Goal: Task Accomplishment & Management: Manage account settings

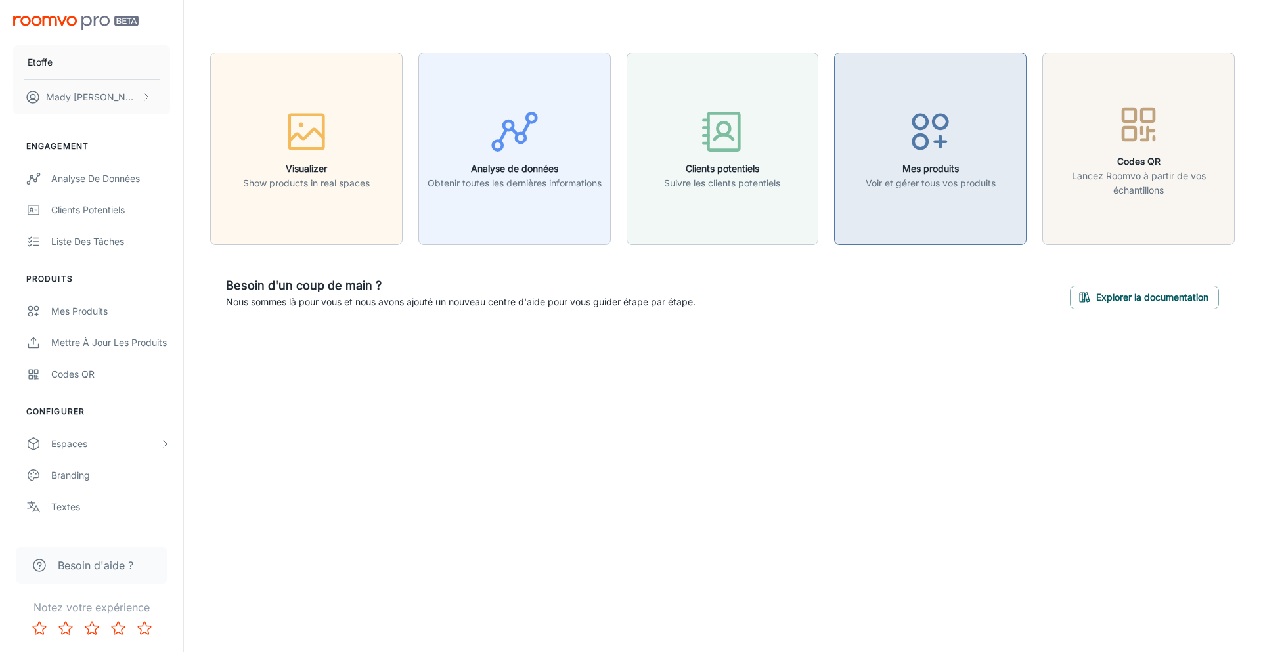
click at [949, 207] on button "Mes produits Voir et gérer tous vos produits" at bounding box center [930, 149] width 192 height 192
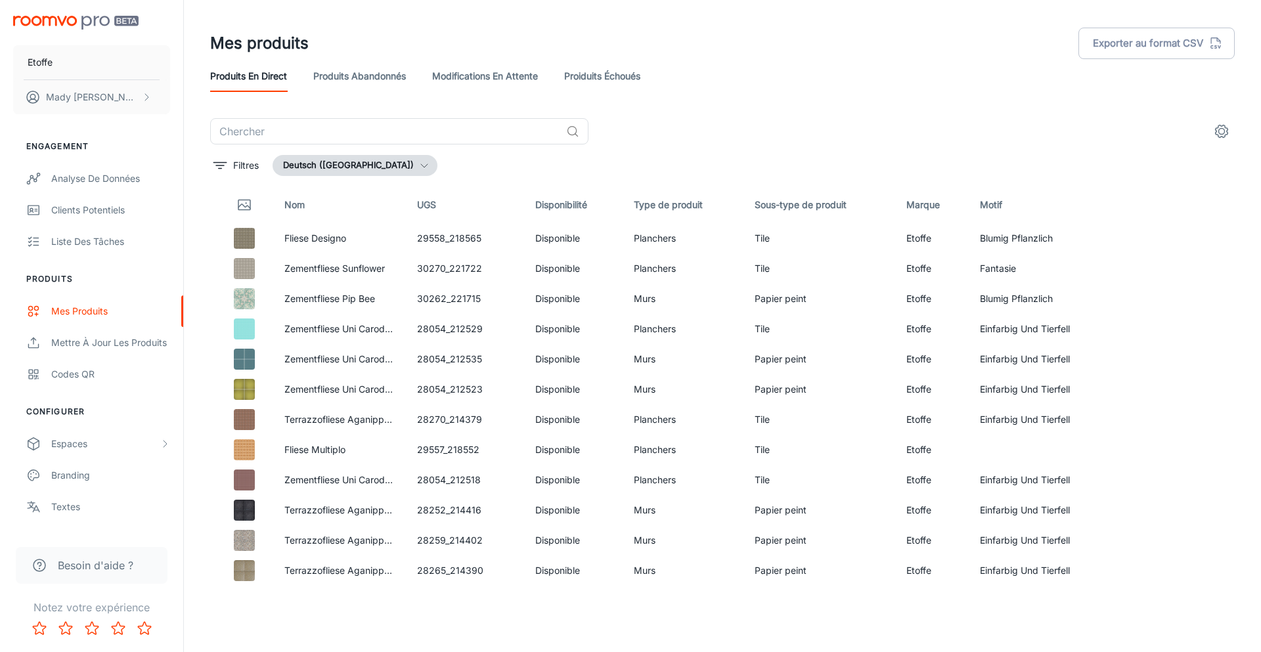
click at [419, 164] on icon "button" at bounding box center [424, 165] width 11 height 11
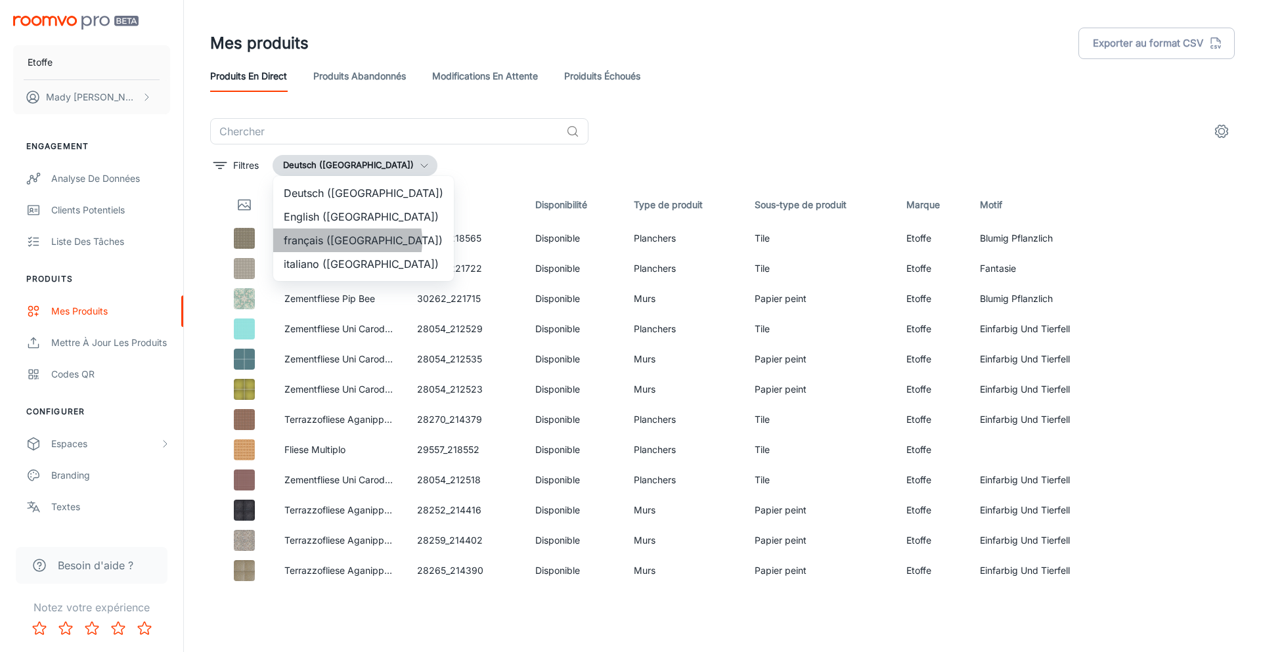
click at [343, 241] on li "français ([GEOGRAPHIC_DATA])" at bounding box center [363, 241] width 181 height 24
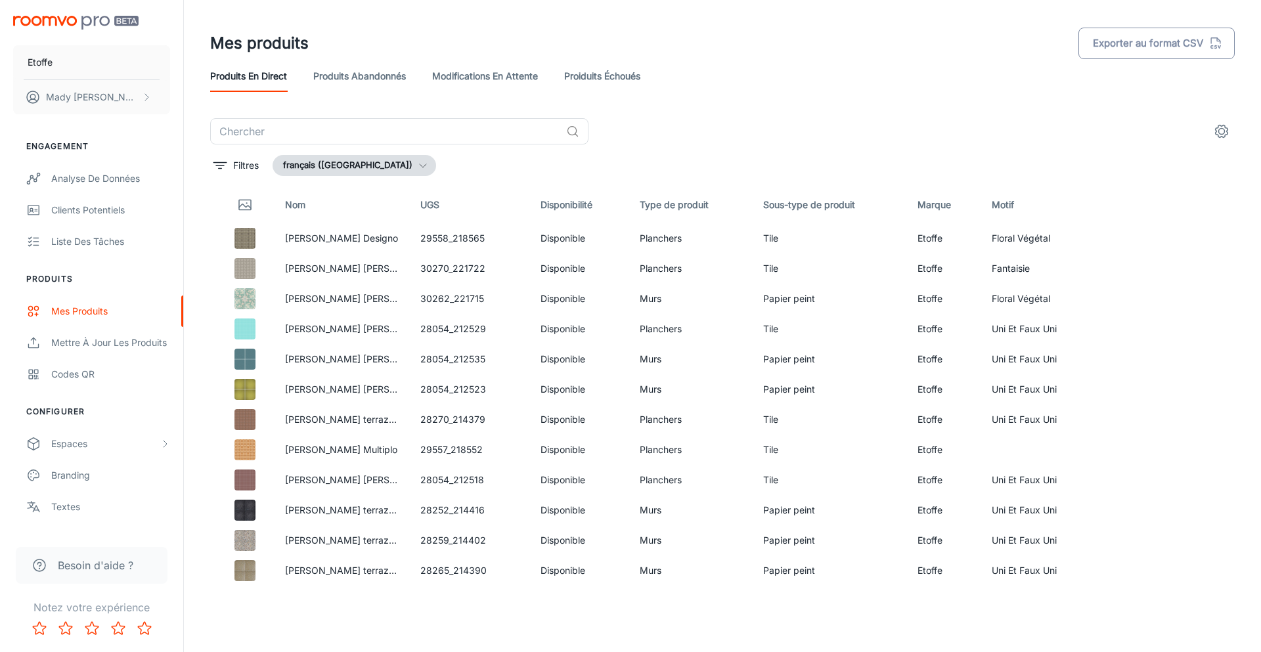
click at [1182, 39] on button "Exporter au format CSV" at bounding box center [1156, 44] width 156 height 32
click at [238, 169] on p "Filtres" at bounding box center [246, 165] width 26 height 14
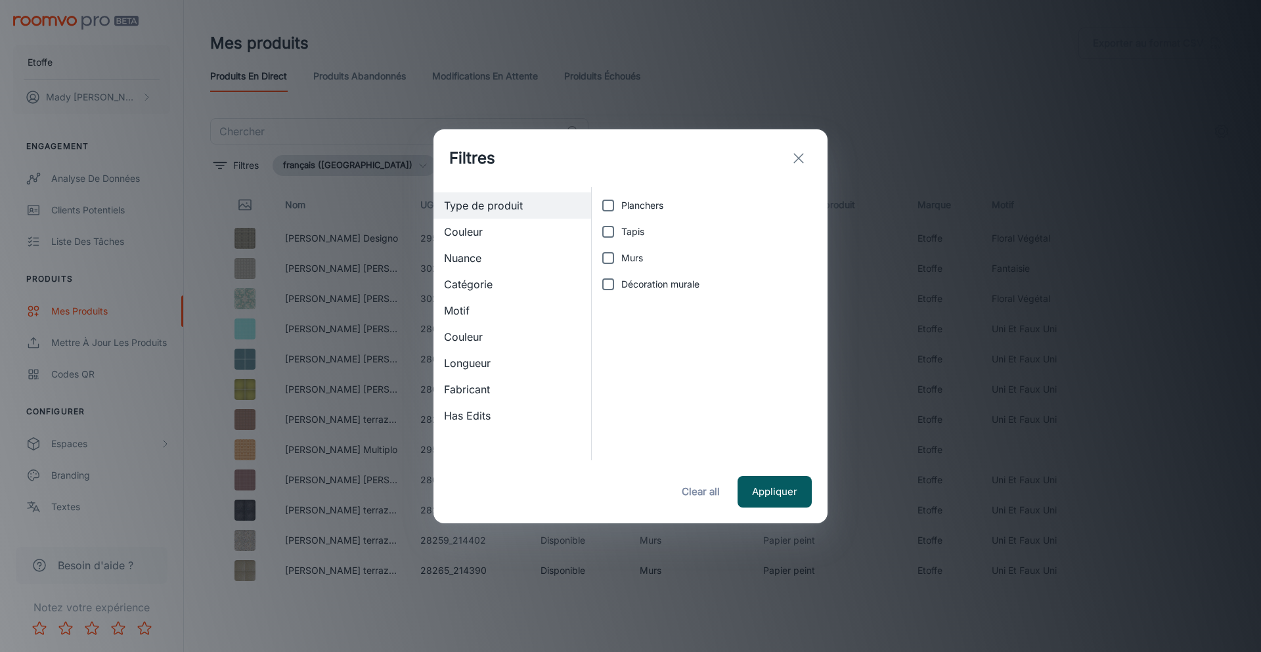
click at [803, 152] on icon "exit" at bounding box center [799, 158] width 16 height 16
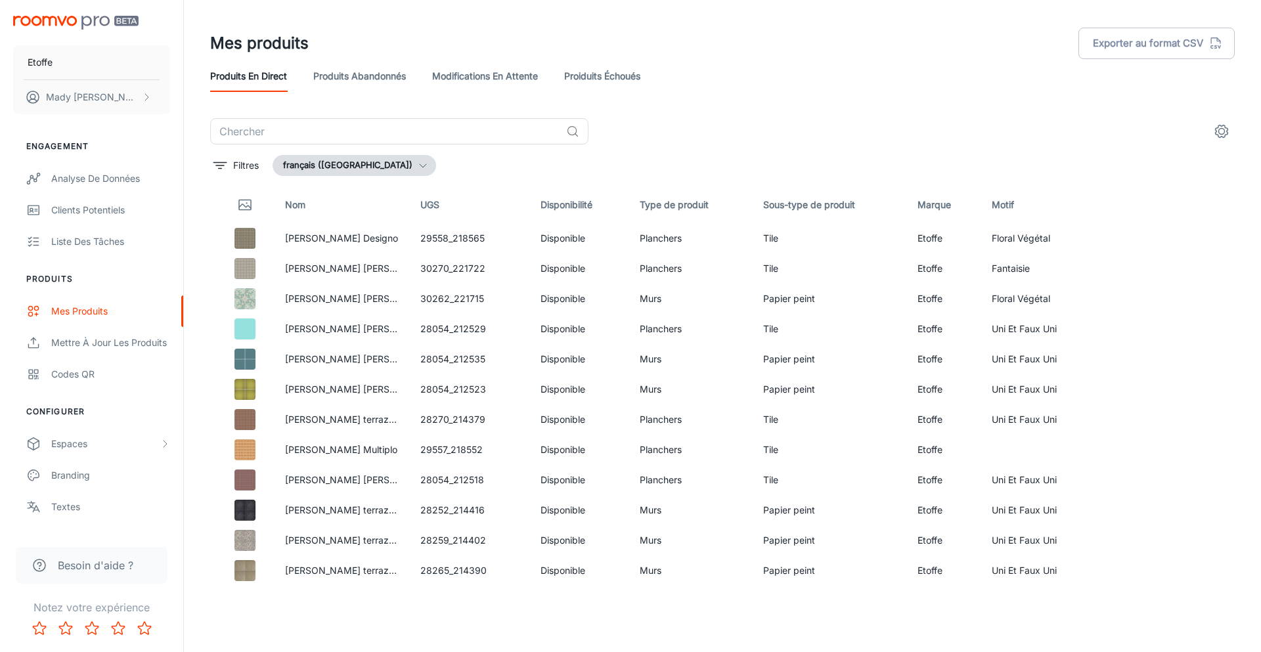
click at [863, 88] on div "Produits en direct Produits abandonnés Modifications en attente Proiduits Échou…" at bounding box center [722, 76] width 1025 height 32
click at [567, 70] on link "Proiduits Échoués" at bounding box center [602, 76] width 76 height 32
